Goal: Communication & Community: Answer question/provide support

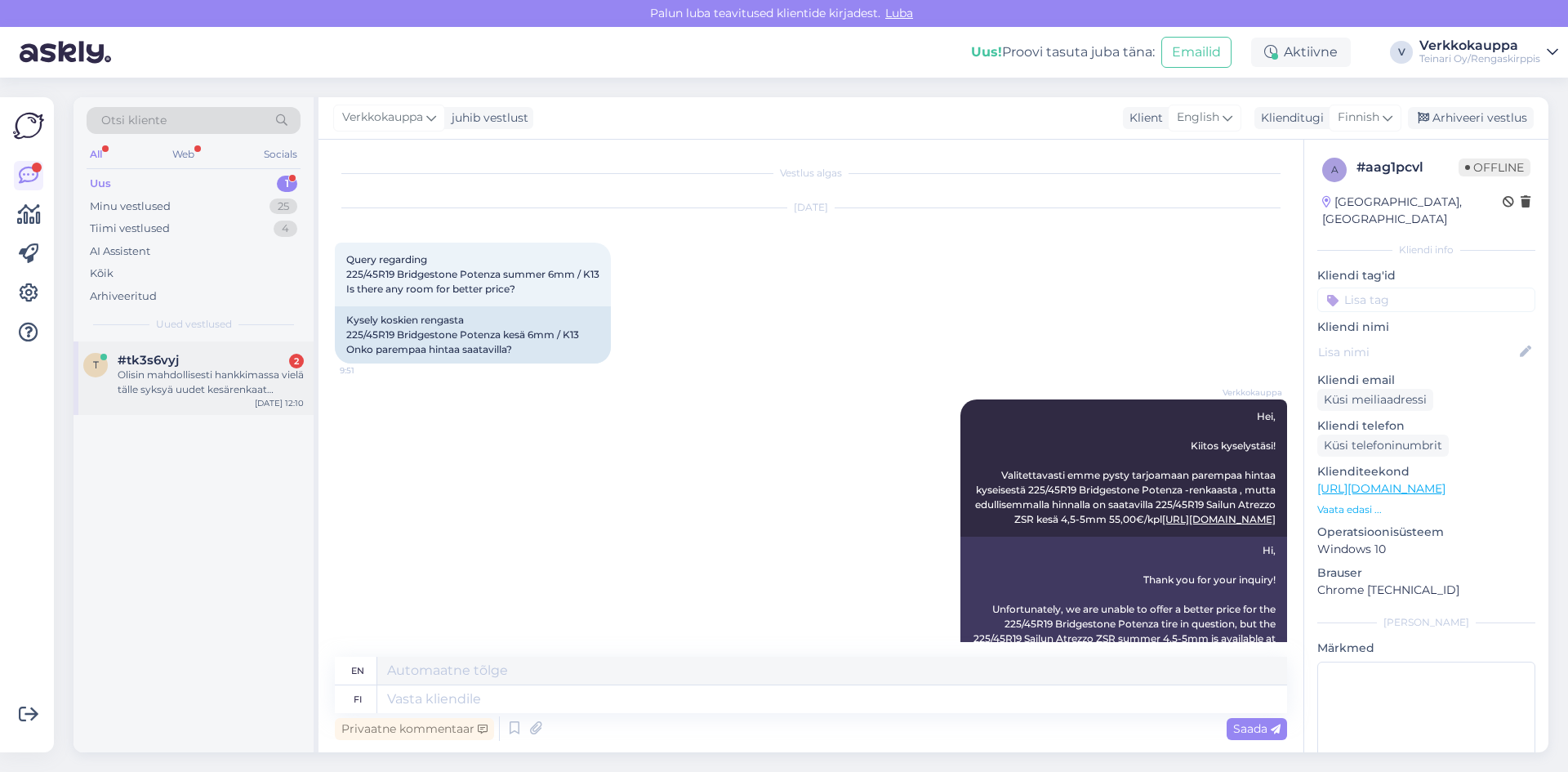
click at [212, 387] on div "Olisin mahdollisesti hankkimassa vielä tälle syksyä uudet kesärenkaat autooni. …" at bounding box center [211, 382] width 187 height 30
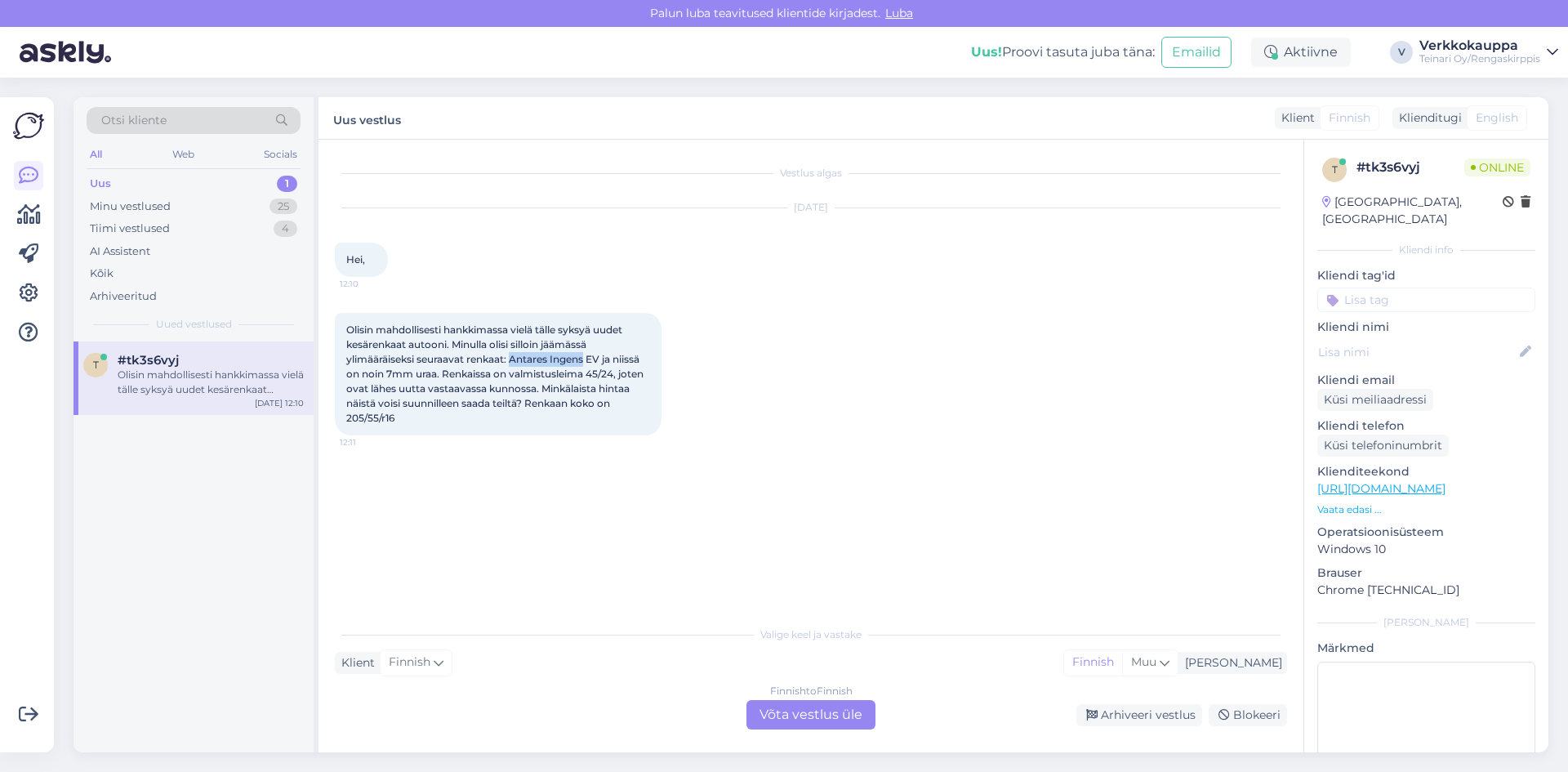
drag, startPoint x: 512, startPoint y: 358, endPoint x: 588, endPoint y: 361, distance: 76.1
click at [588, 361] on span "Olisin mahdollisesti hankkimassa vielä tälle syksyä uudet kesärenkaat autooni. …" at bounding box center [496, 373] width 300 height 100
click at [566, 516] on div "Vestlus algas [DATE] Hei, 12:10 Olisin mahdollisesti hankkimassa [PERSON_NAME] …" at bounding box center [818, 379] width 967 height 447
click at [133, 208] on div "Minu vestlused" at bounding box center [130, 206] width 81 height 16
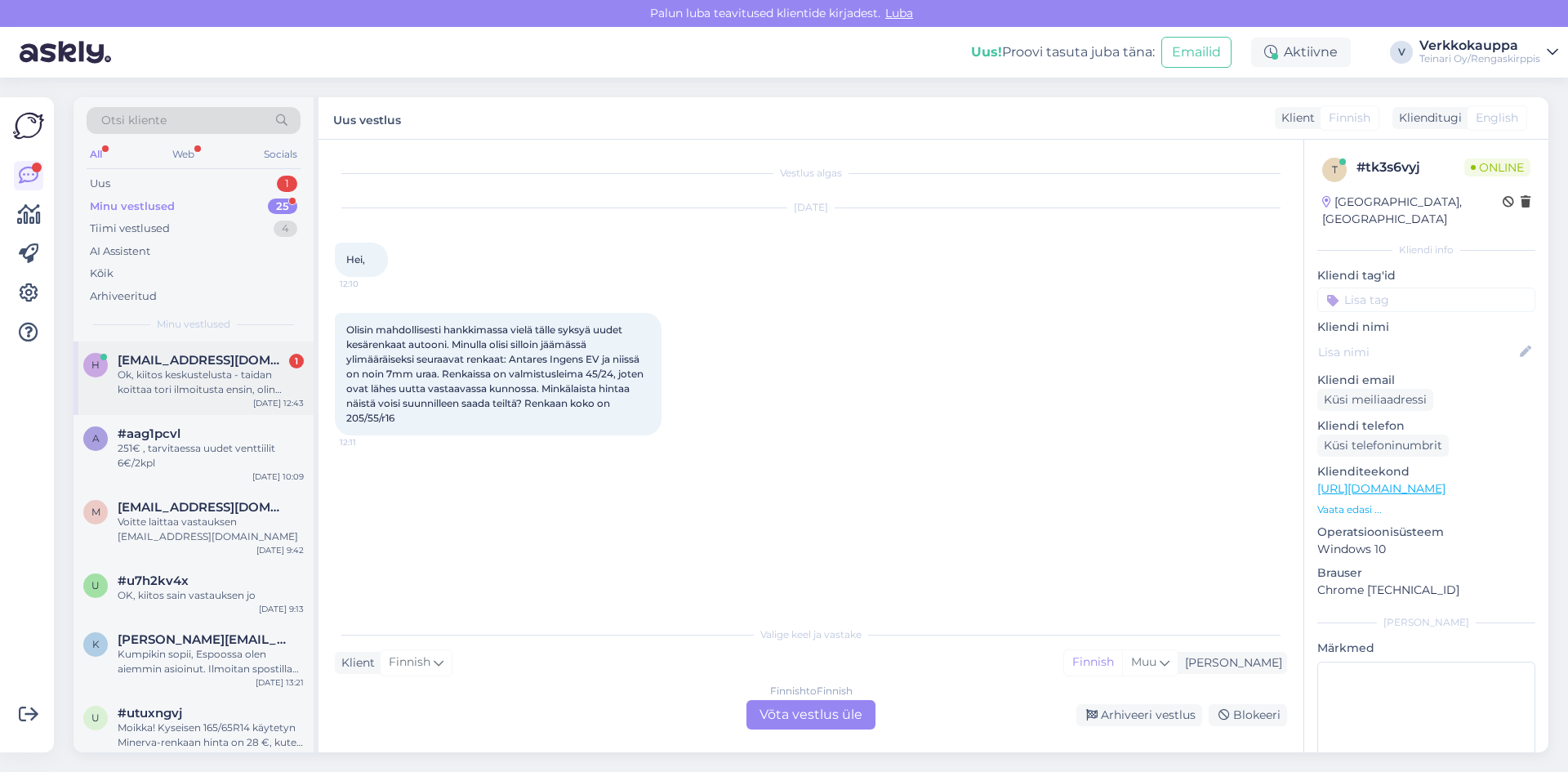
click at [201, 393] on div "Ok, kiitos keskustelusta - taidan koittaa tori ilmoitusta ensin, olin ajatellut…" at bounding box center [211, 382] width 187 height 30
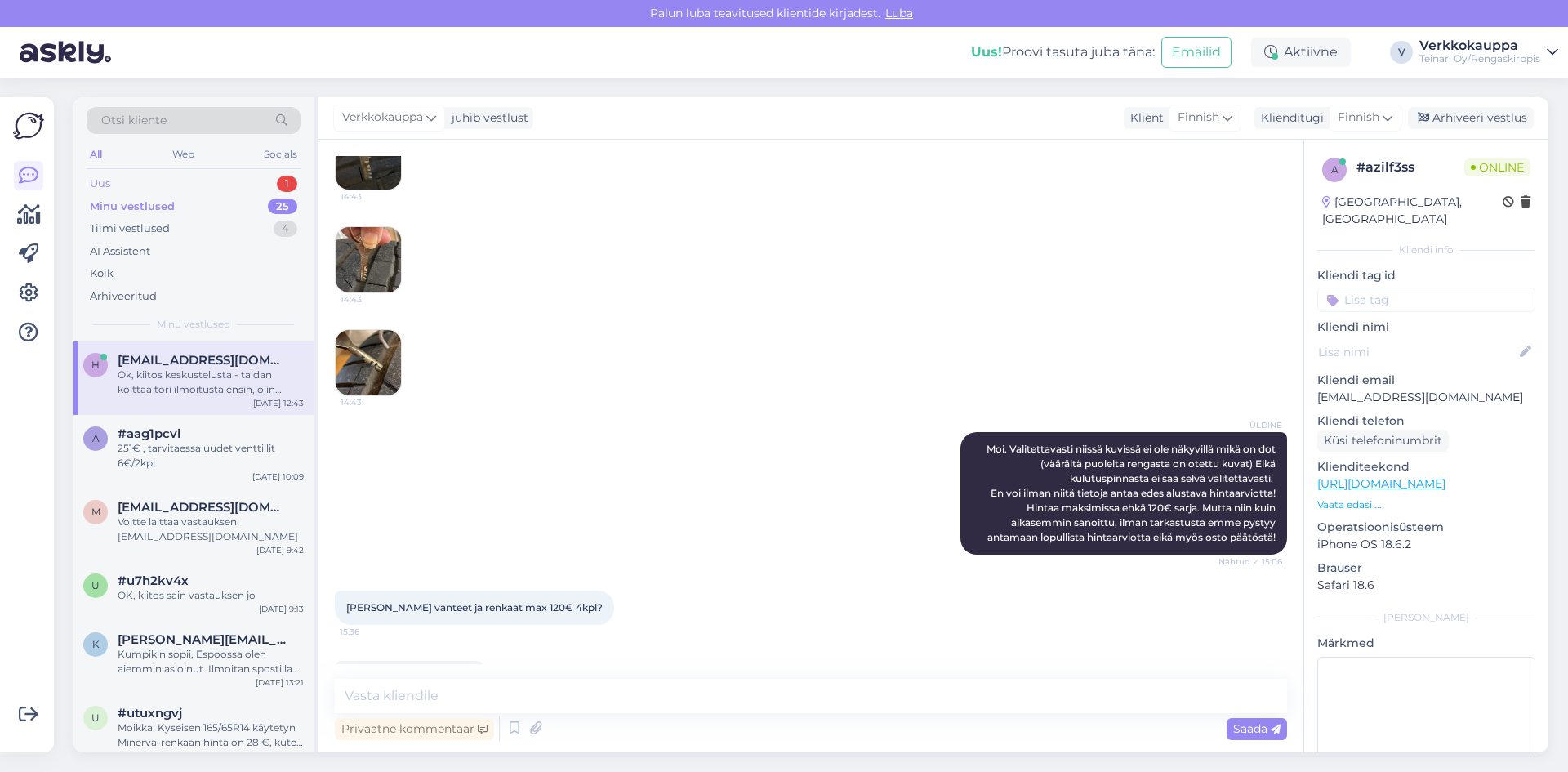
click at [134, 176] on div "Uus 1" at bounding box center [193, 184] width 214 height 23
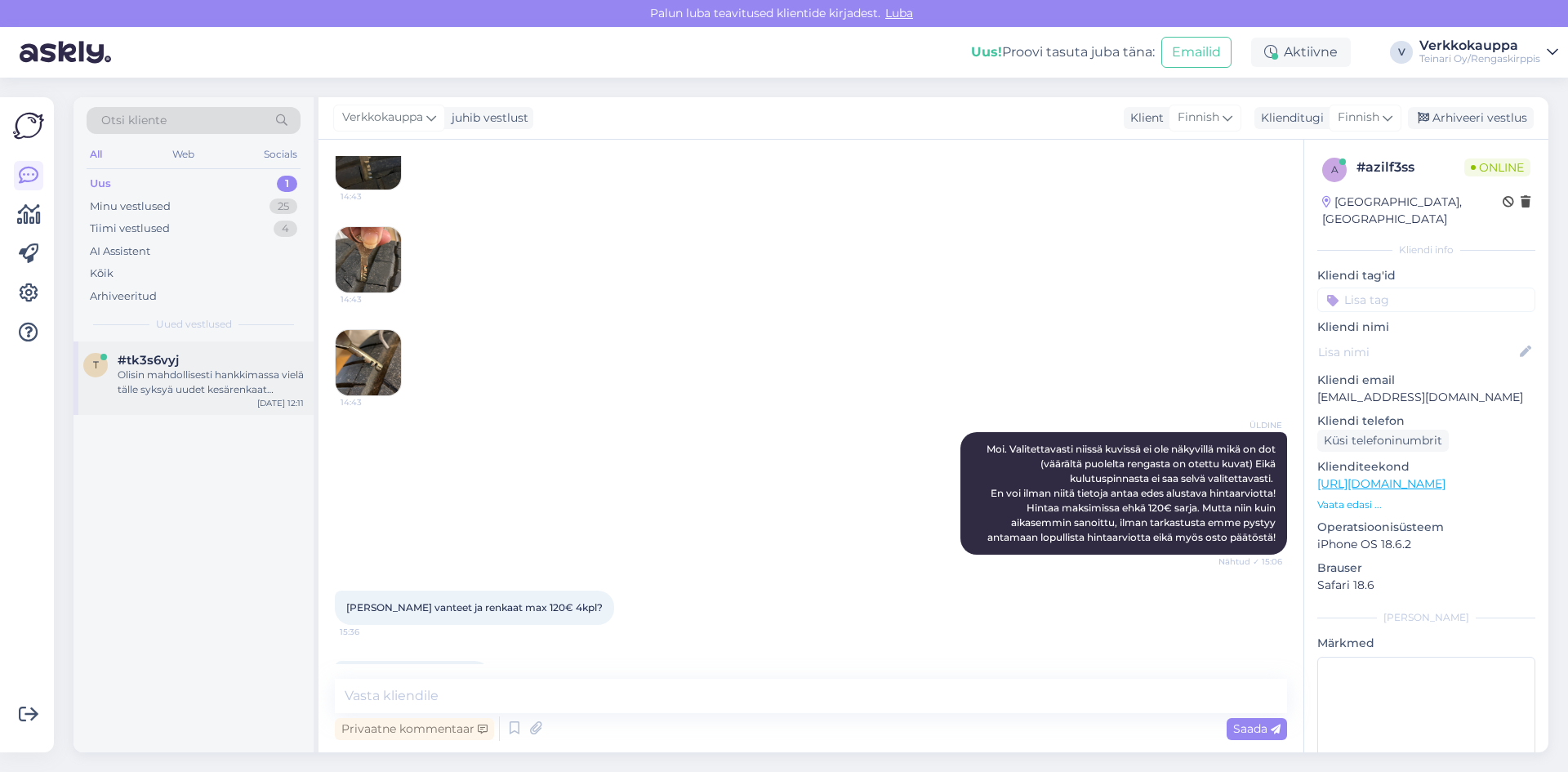
click at [262, 382] on div "Olisin mahdollisesti hankkimassa vielä tälle syksyä uudet kesärenkaat autooni. …" at bounding box center [211, 382] width 187 height 30
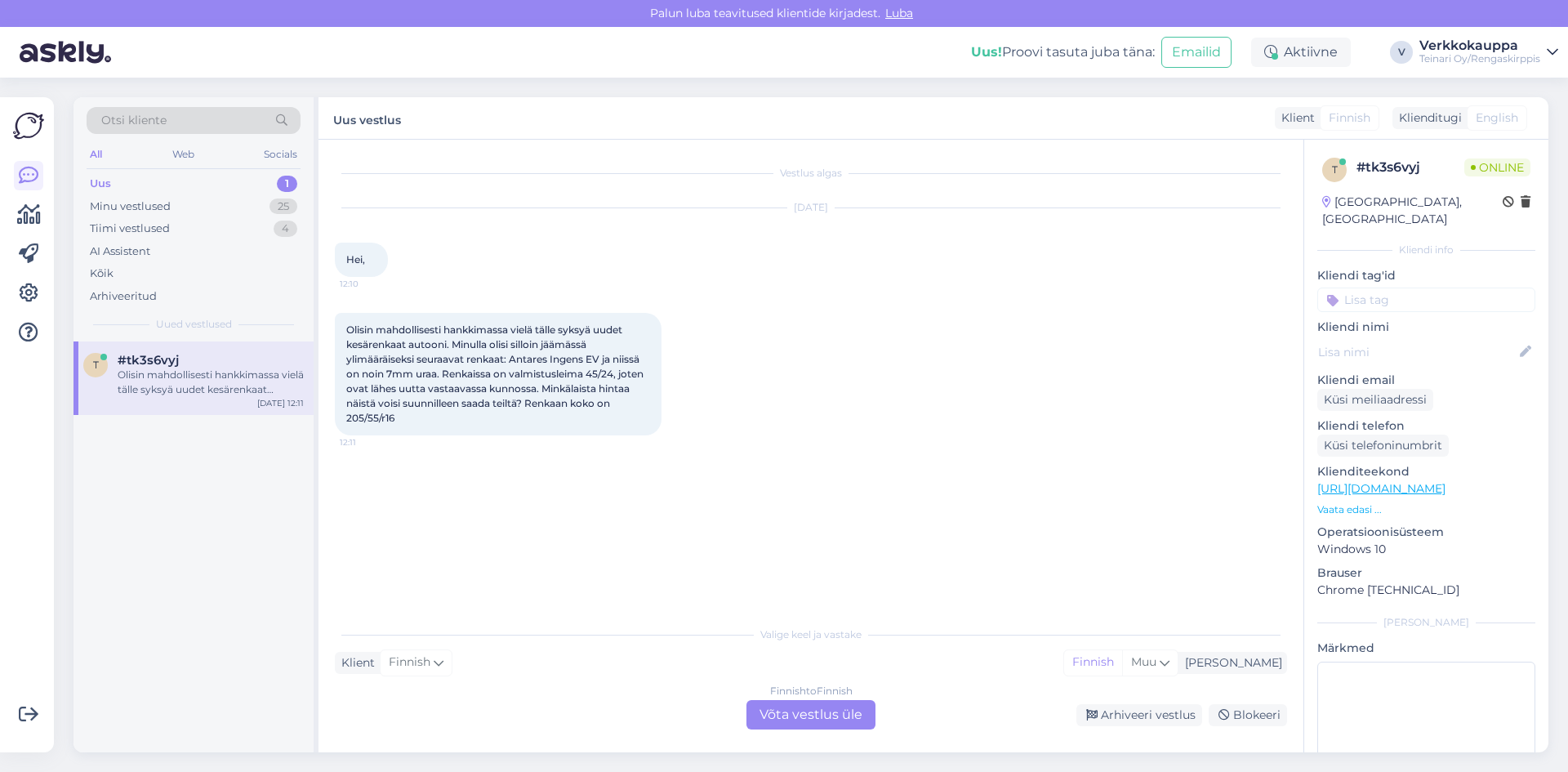
click at [797, 716] on div "Finnish to Finnish Võta vestlus üle" at bounding box center [810, 714] width 129 height 30
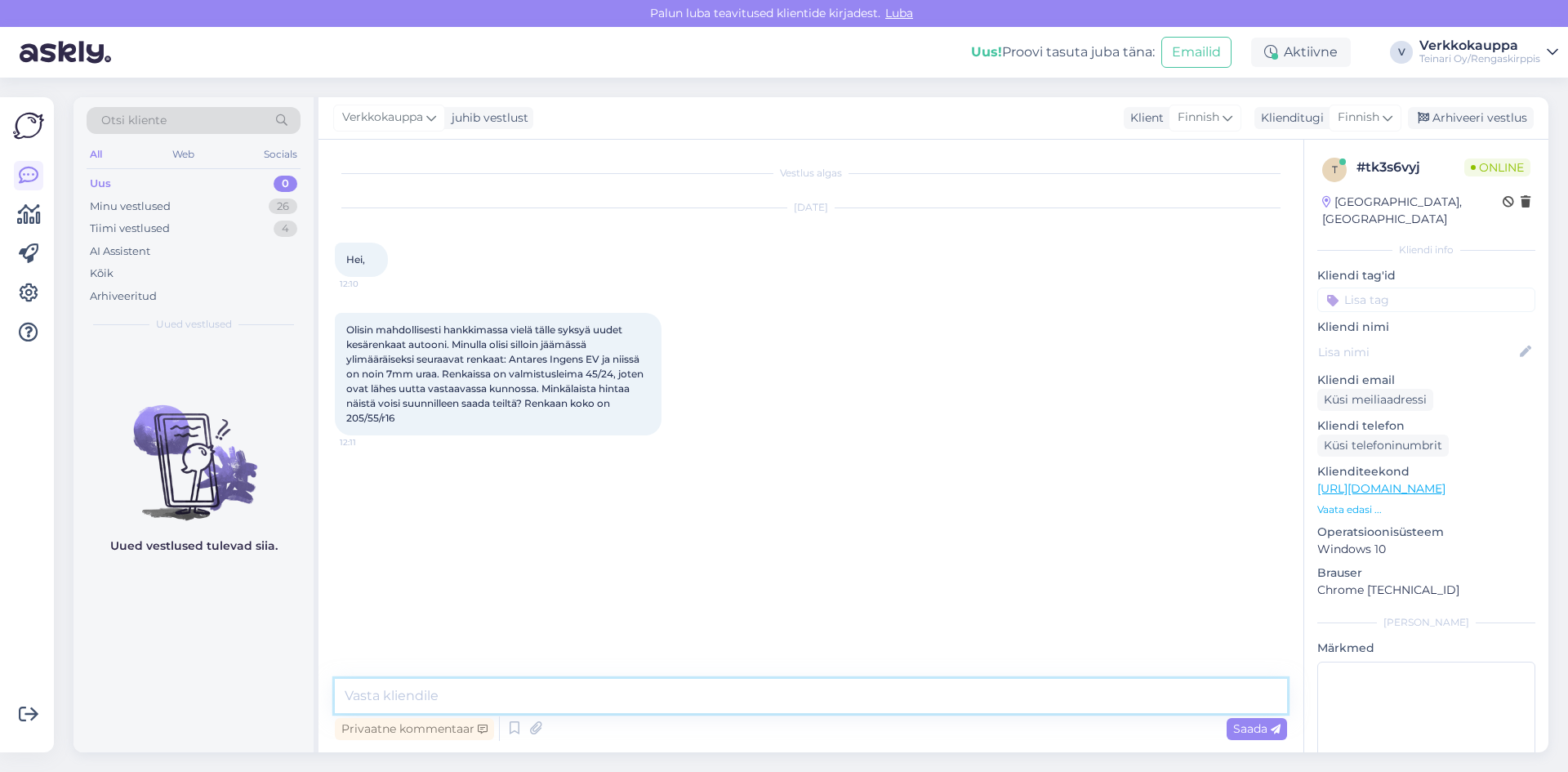
paste textarea "Hei, Kiitos kysymyksestäsi! Ostamme käytettyjä renkaita tapauskohtaisesti, riip…"
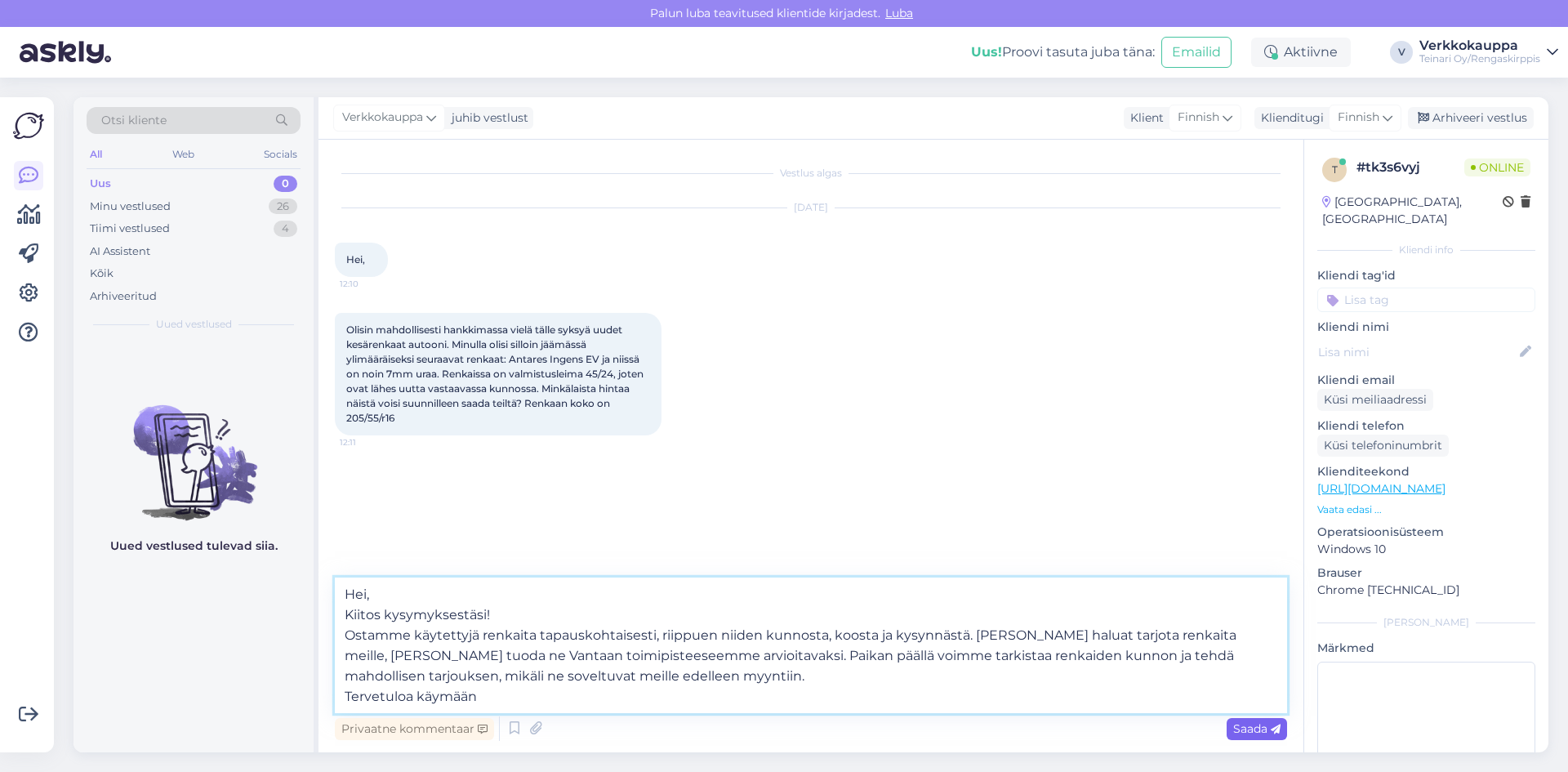
type textarea "Hei, Kiitos kysymyksestäsi! Ostamme käytettyjä renkaita tapauskohtaisesti, riip…"
click at [1239, 725] on span "Saada" at bounding box center [1257, 728] width 47 height 14
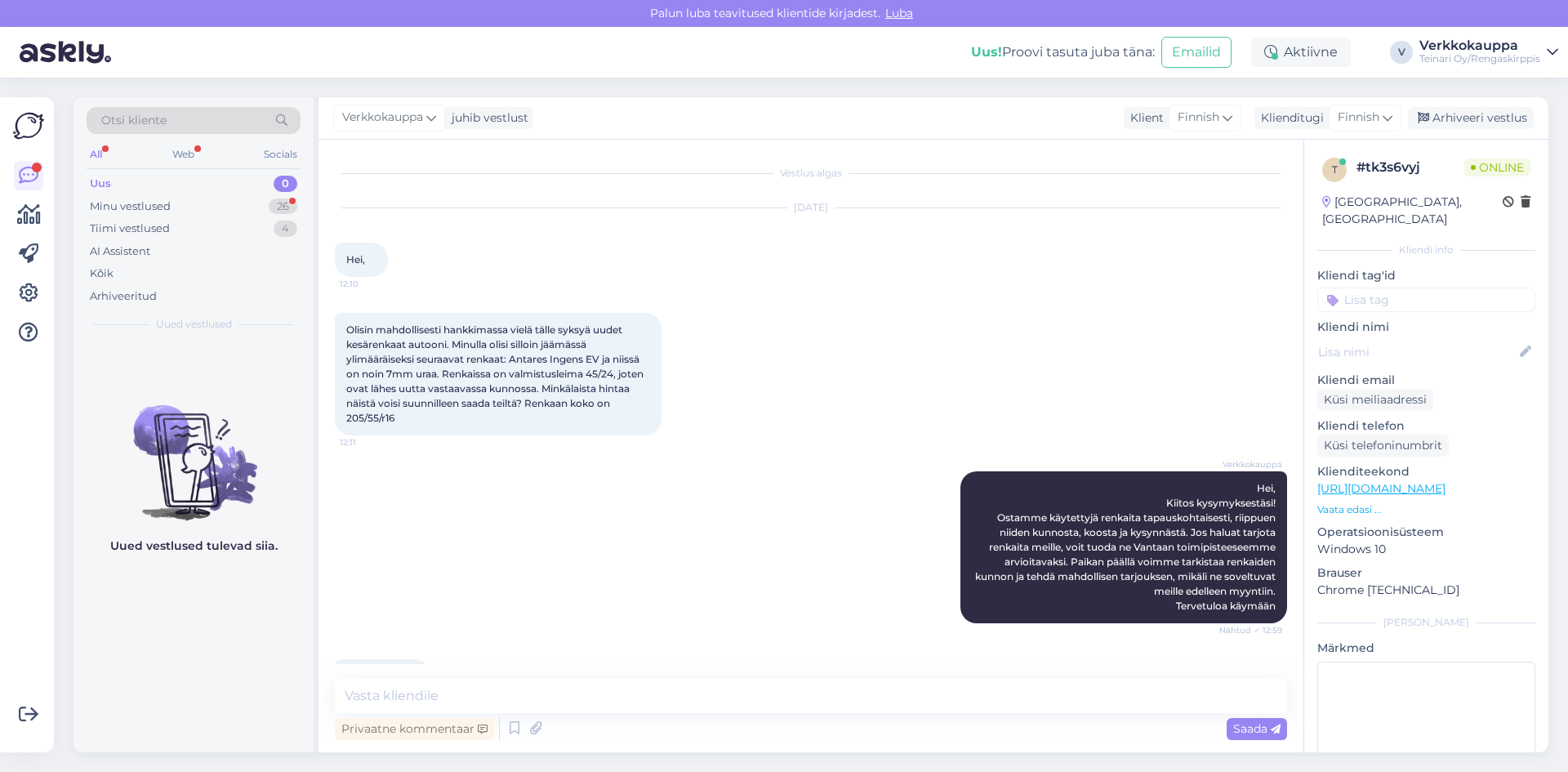
scroll to position [47, 0]
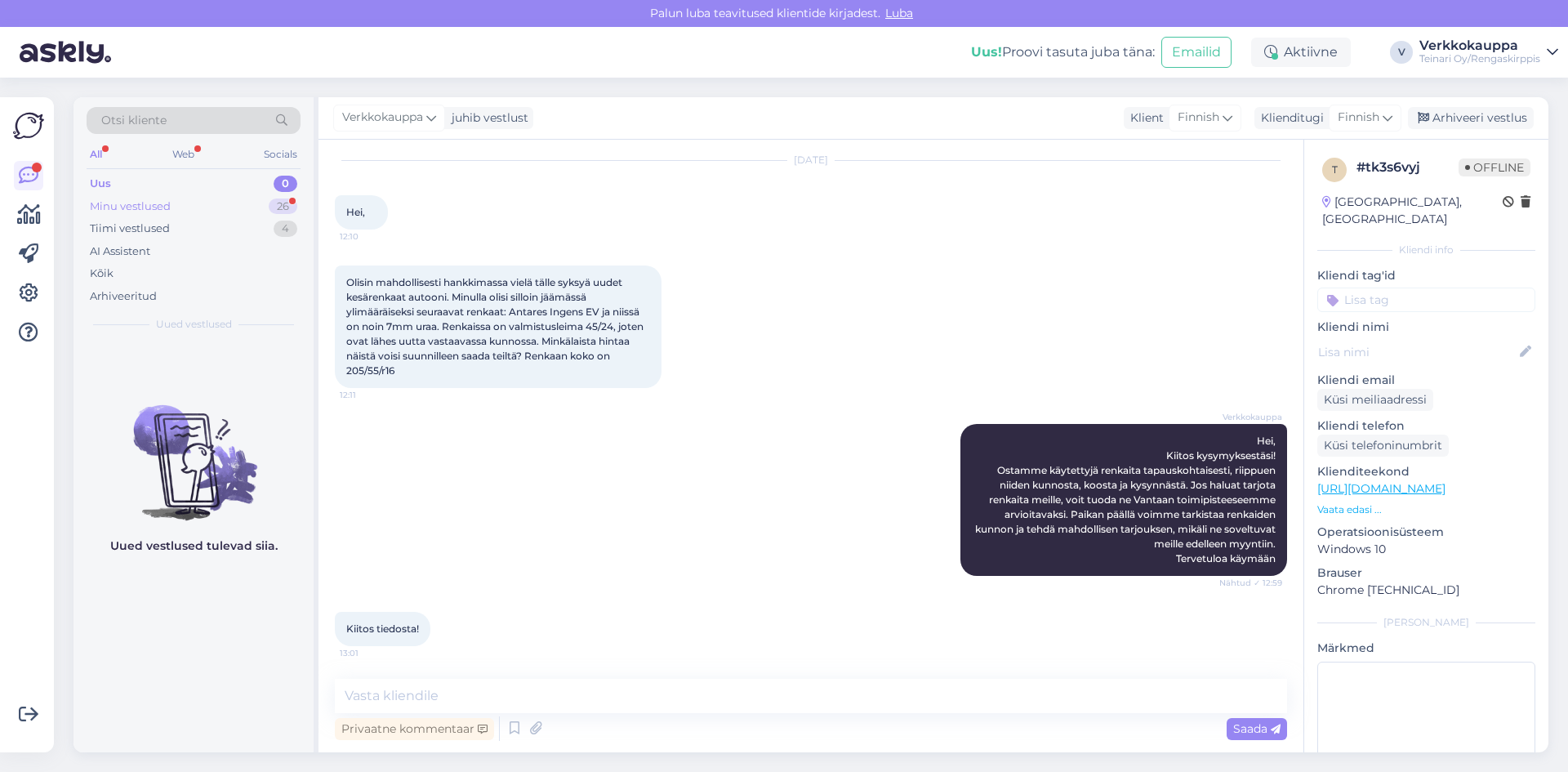
click at [151, 203] on div "Minu vestlused" at bounding box center [130, 206] width 81 height 16
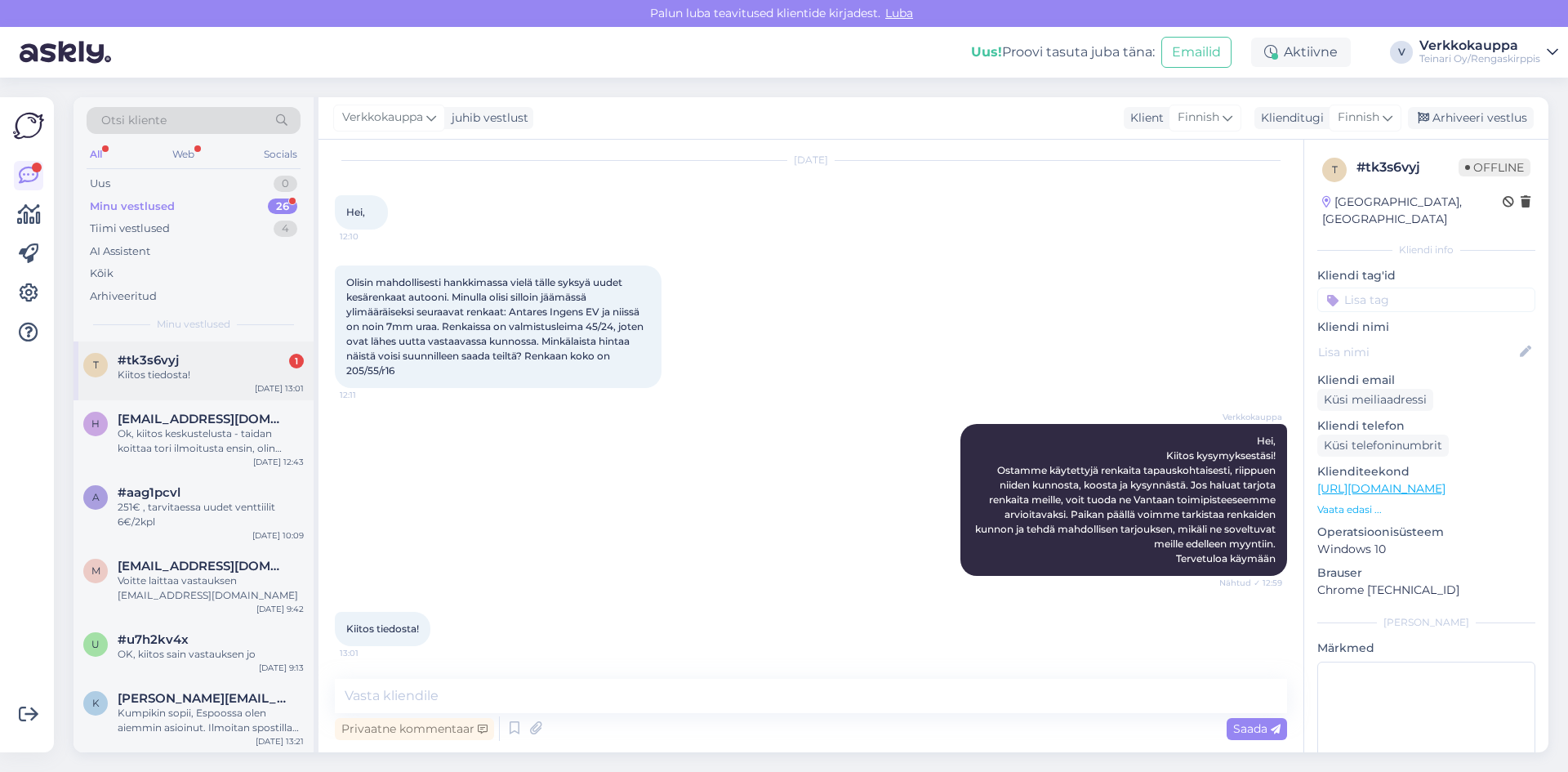
click at [187, 379] on div "Kiitos tiedosta!" at bounding box center [211, 374] width 187 height 14
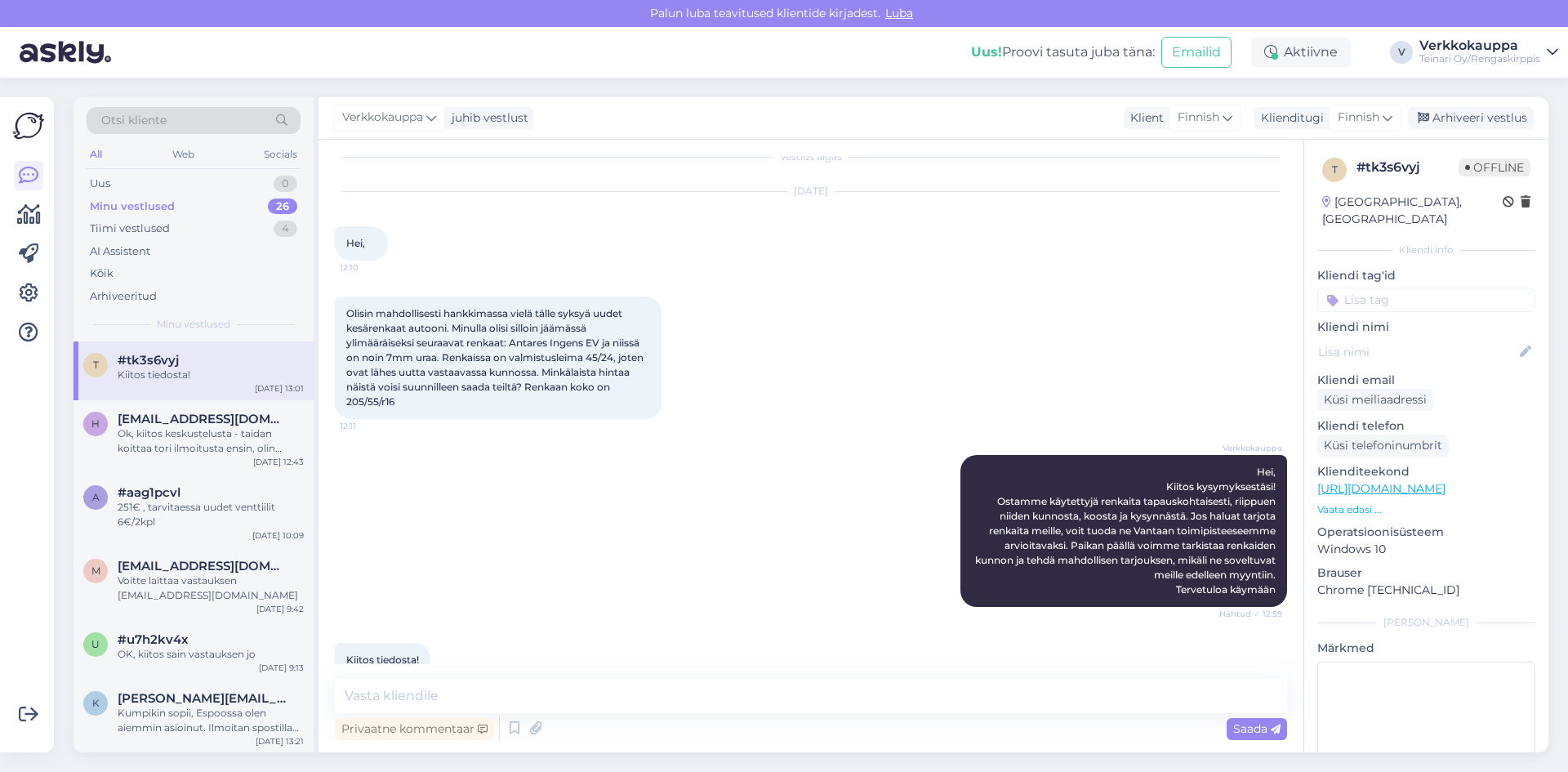
scroll to position [0, 0]
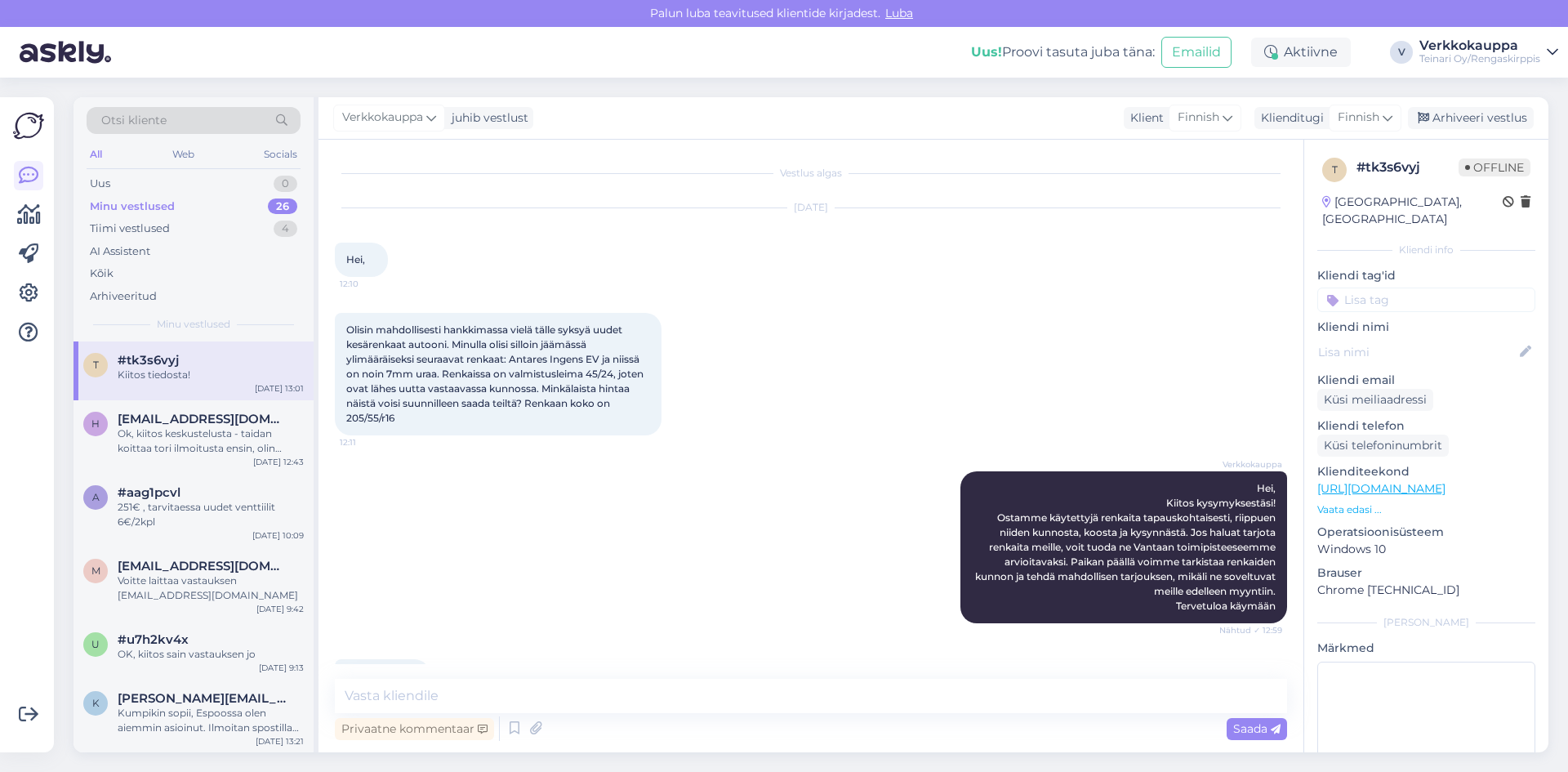
click at [136, 209] on div "Minu vestlused" at bounding box center [132, 206] width 85 height 16
click at [142, 187] on div "Uus 0" at bounding box center [193, 184] width 214 height 23
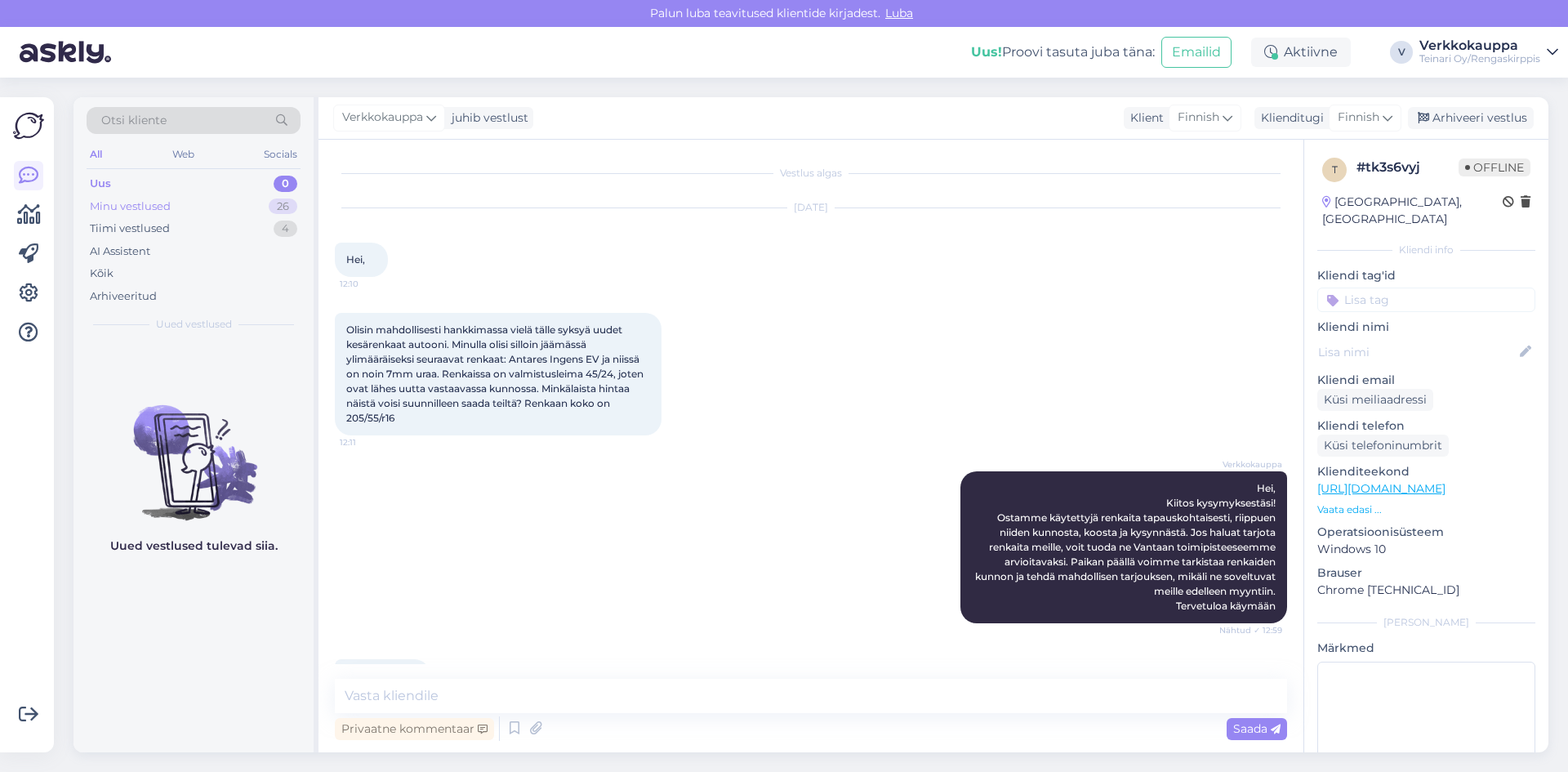
click at [143, 206] on div "Minu vestlused" at bounding box center [130, 206] width 81 height 16
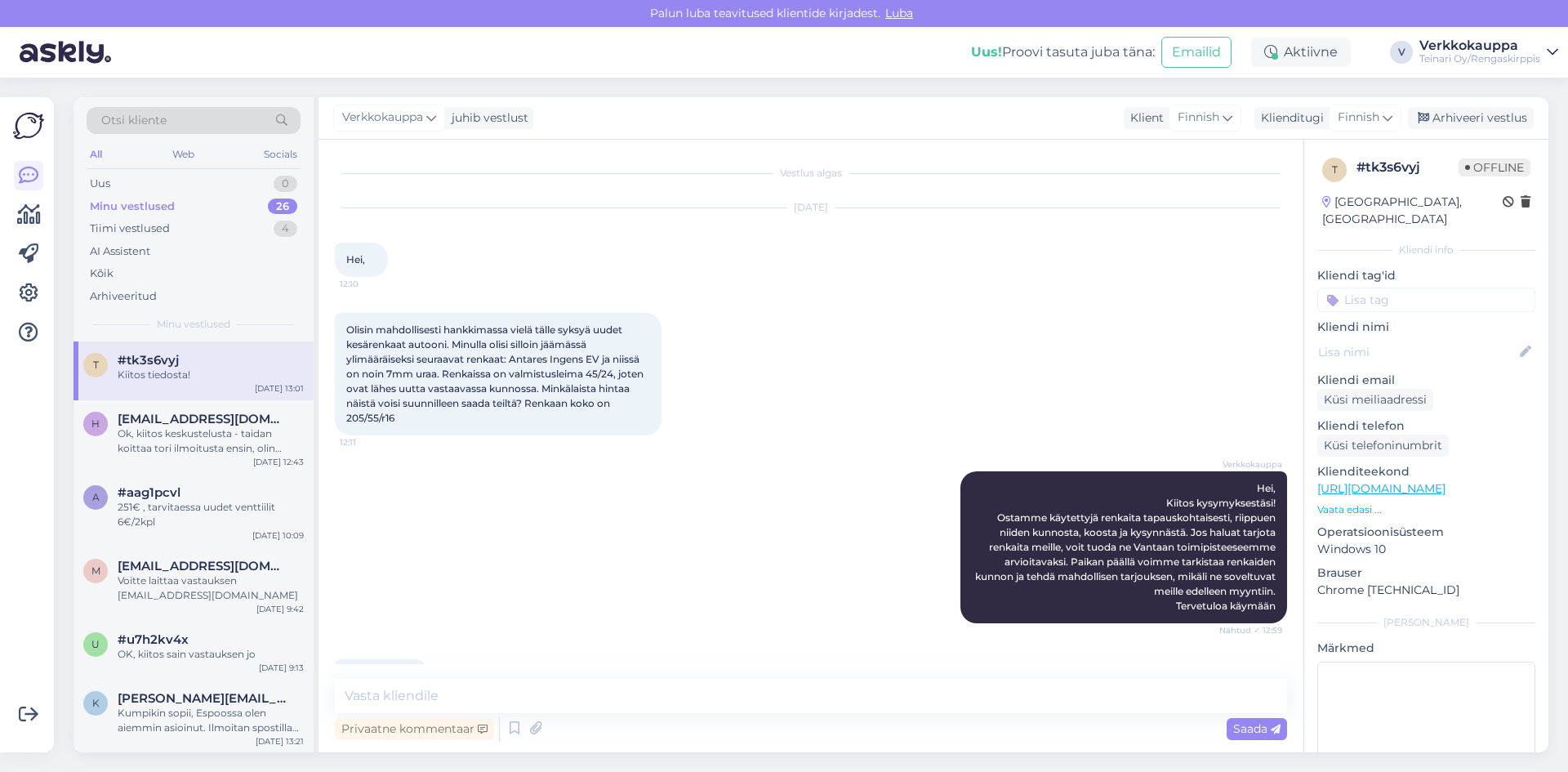
click at [146, 197] on div "Minu vestlused 26" at bounding box center [193, 207] width 214 height 23
